Goal: Information Seeking & Learning: Compare options

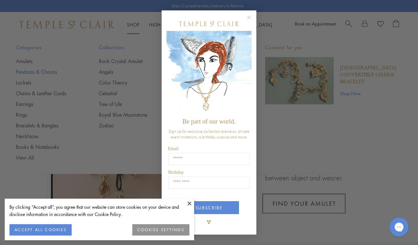
click at [51, 72] on div "Close dialog Be part of our world. Sign up for exclusive collection previews, p…" at bounding box center [209, 122] width 418 height 245
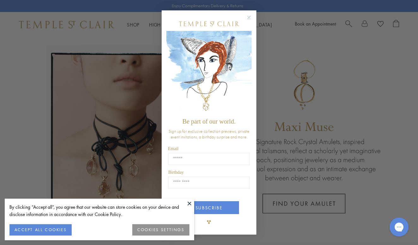
click at [187, 203] on button at bounding box center [188, 203] width 9 height 9
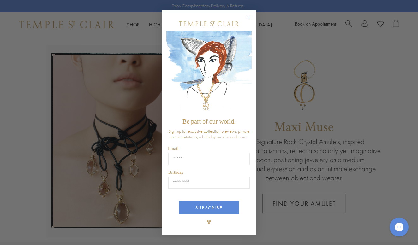
click at [248, 17] on circle "Close dialog" at bounding box center [249, 18] width 8 height 8
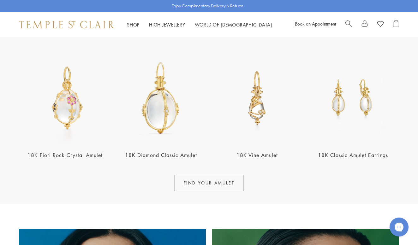
scroll to position [206, 0]
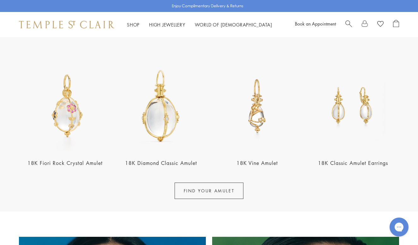
click at [66, 117] on img at bounding box center [65, 106] width 92 height 92
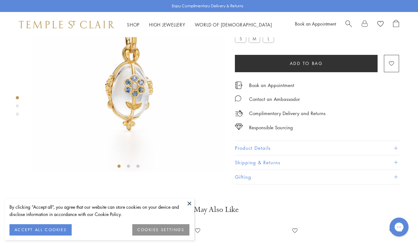
scroll to position [61, 0]
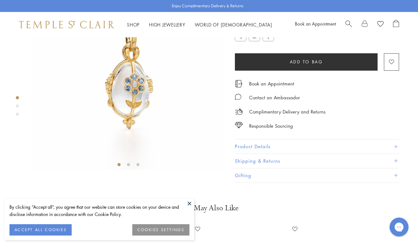
click at [254, 41] on label "M" at bounding box center [253, 37] width 11 height 8
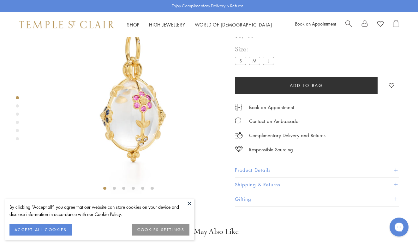
click at [270, 65] on label "L" at bounding box center [267, 61] width 11 height 8
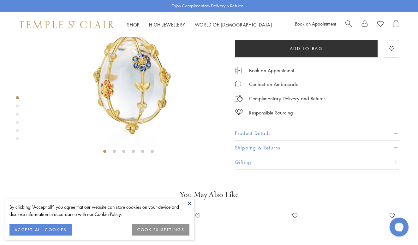
scroll to position [76, 0]
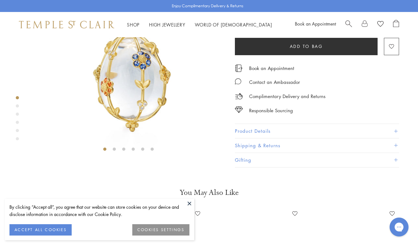
click at [39, 230] on button "ACCEPT ALL COOKIES" at bounding box center [40, 229] width 62 height 11
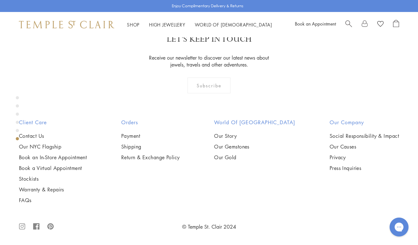
scroll to position [951, 0]
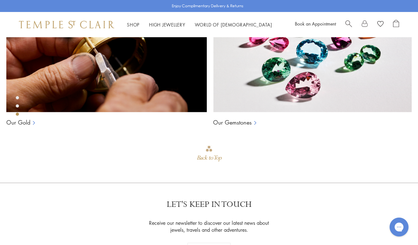
scroll to position [439, 0]
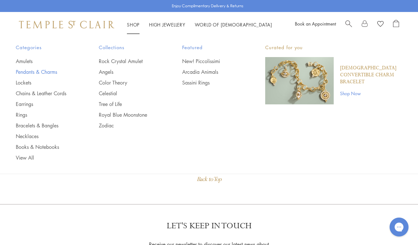
click at [33, 72] on link "Pendants & Charms" at bounding box center [45, 71] width 58 height 7
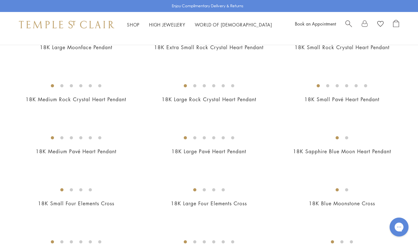
scroll to position [558, 0]
click at [0, 0] on img at bounding box center [0, 0] width 0 height 0
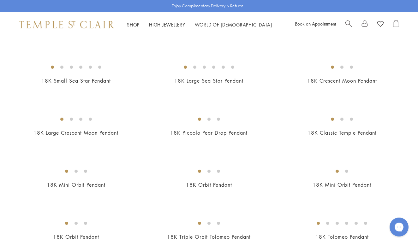
scroll to position [732, 0]
click at [0, 0] on img at bounding box center [0, 0] width 0 height 0
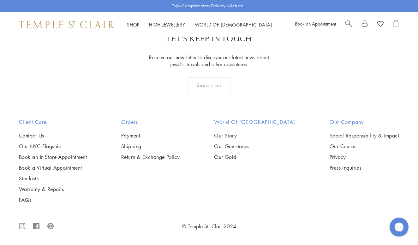
scroll to position [1525, 0]
click at [0, 0] on img at bounding box center [0, 0] width 0 height 0
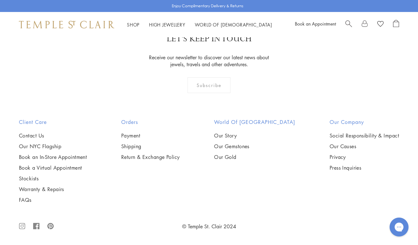
click at [0, 0] on img at bounding box center [0, 0] width 0 height 0
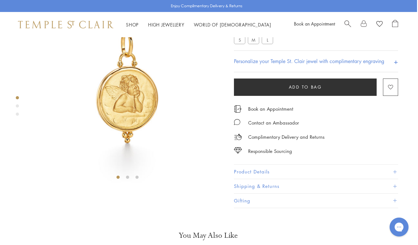
scroll to position [48, 1]
click at [254, 44] on label "M" at bounding box center [253, 41] width 11 height 8
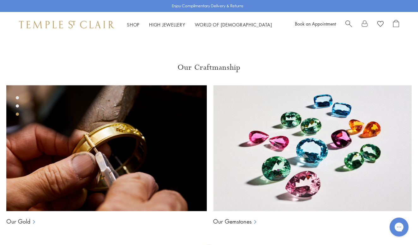
scroll to position [399, 0]
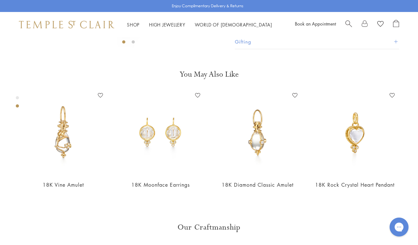
scroll to position [184, 0]
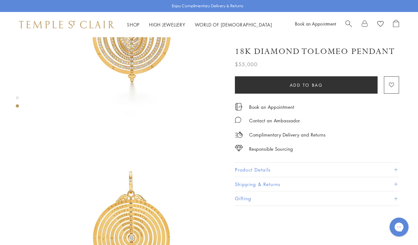
scroll to position [104, 0]
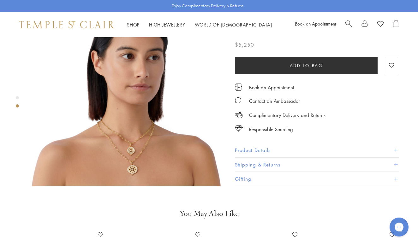
scroll to position [251, 0]
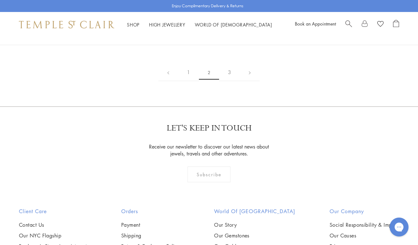
scroll to position [1060, 0]
click at [0, 0] on img at bounding box center [0, 0] width 0 height 0
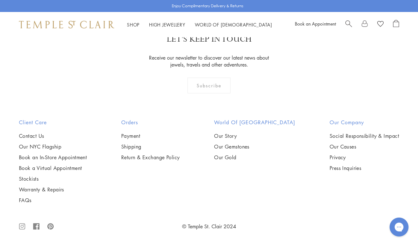
scroll to position [2333, 0]
click at [0, 0] on img at bounding box center [0, 0] width 0 height 0
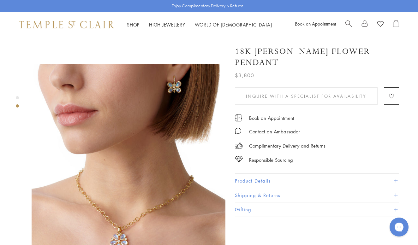
scroll to position [190, 0]
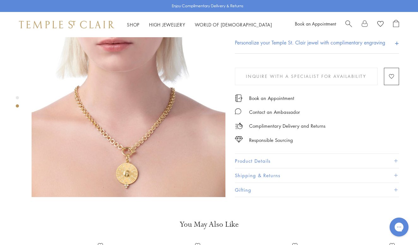
scroll to position [249, 0]
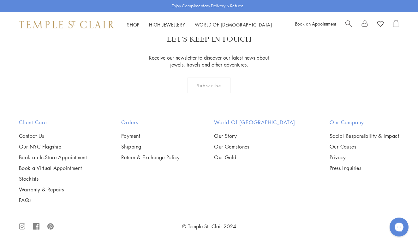
scroll to position [2503, 0]
click at [0, 0] on img at bounding box center [0, 0] width 0 height 0
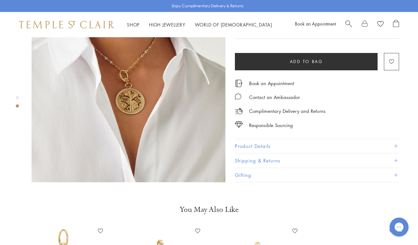
scroll to position [252, 0]
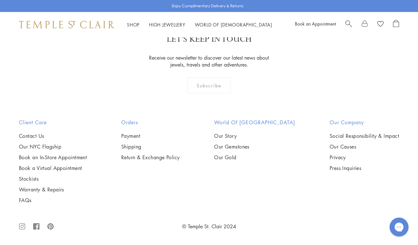
scroll to position [2995, 0]
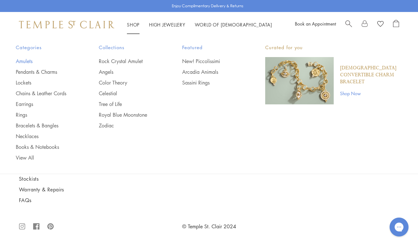
click at [27, 61] on link "Amulets" at bounding box center [45, 61] width 58 height 7
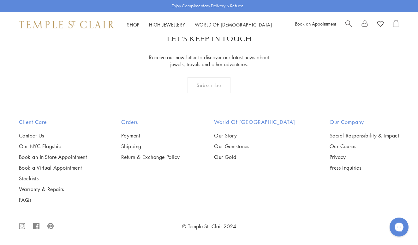
scroll to position [2330, 0]
click at [0, 0] on img at bounding box center [0, 0] width 0 height 0
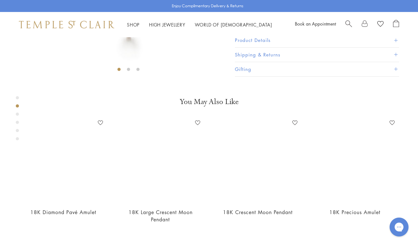
scroll to position [158, 0]
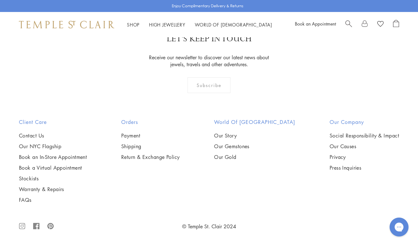
scroll to position [2797, 0]
click at [0, 0] on img at bounding box center [0, 0] width 0 height 0
click at [162, 25] on link "High Jewellery High Jewellery" at bounding box center [167, 24] width 36 height 6
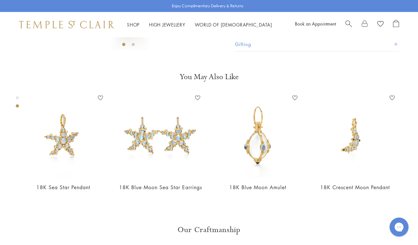
scroll to position [172, 0]
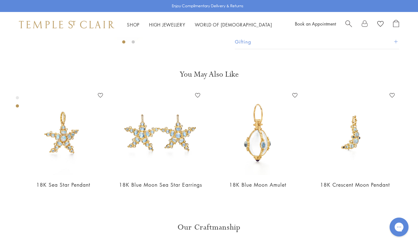
scroll to position [185, 0]
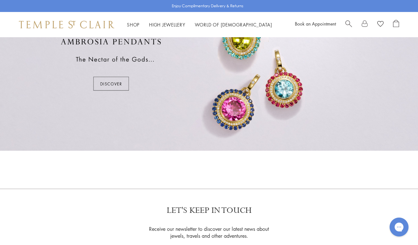
scroll to position [416, 0]
click at [115, 81] on div at bounding box center [209, 65] width 418 height 172
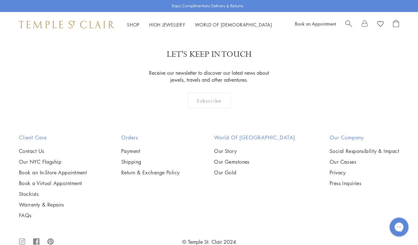
scroll to position [1180, 0]
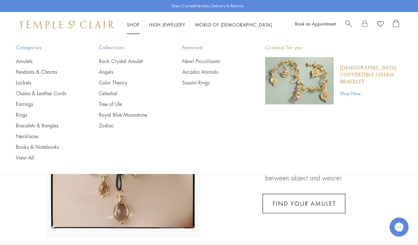
click at [132, 24] on link "Shop Shop" at bounding box center [133, 24] width 13 height 6
click at [48, 72] on link "Pendants & Charms" at bounding box center [45, 71] width 58 height 7
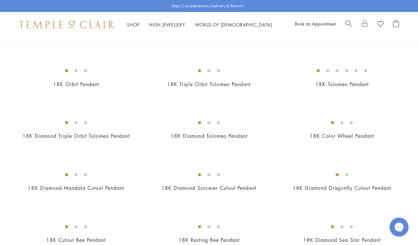
scroll to position [886, 0]
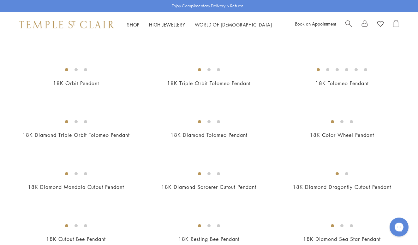
click at [0, 0] on img at bounding box center [0, 0] width 0 height 0
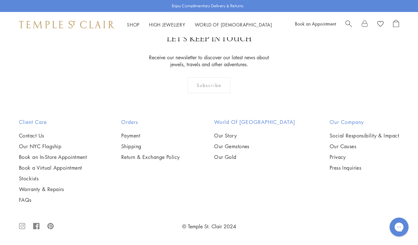
scroll to position [1663, 0]
click at [0, 0] on img at bounding box center [0, 0] width 0 height 0
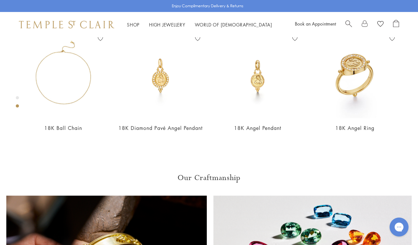
scroll to position [272, 0]
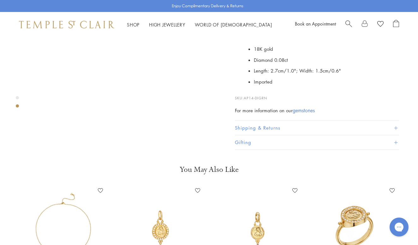
scroll to position [217, 0]
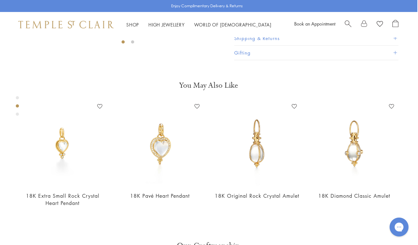
scroll to position [184, 1]
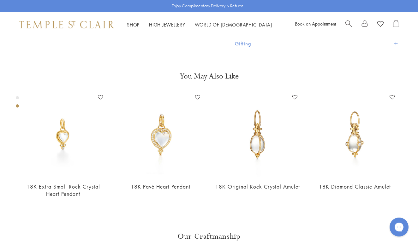
scroll to position [193, 0]
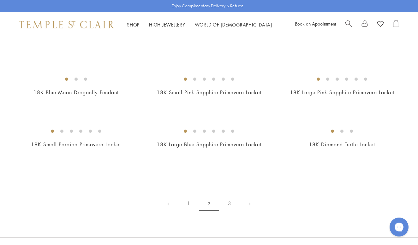
scroll to position [928, 0]
click at [0, 0] on img at bounding box center [0, 0] width 0 height 0
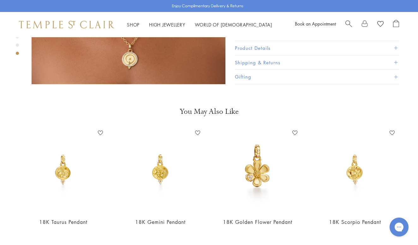
scroll to position [529, 0]
click at [250, 155] on img at bounding box center [257, 169] width 85 height 85
